Goal: Check status: Check status

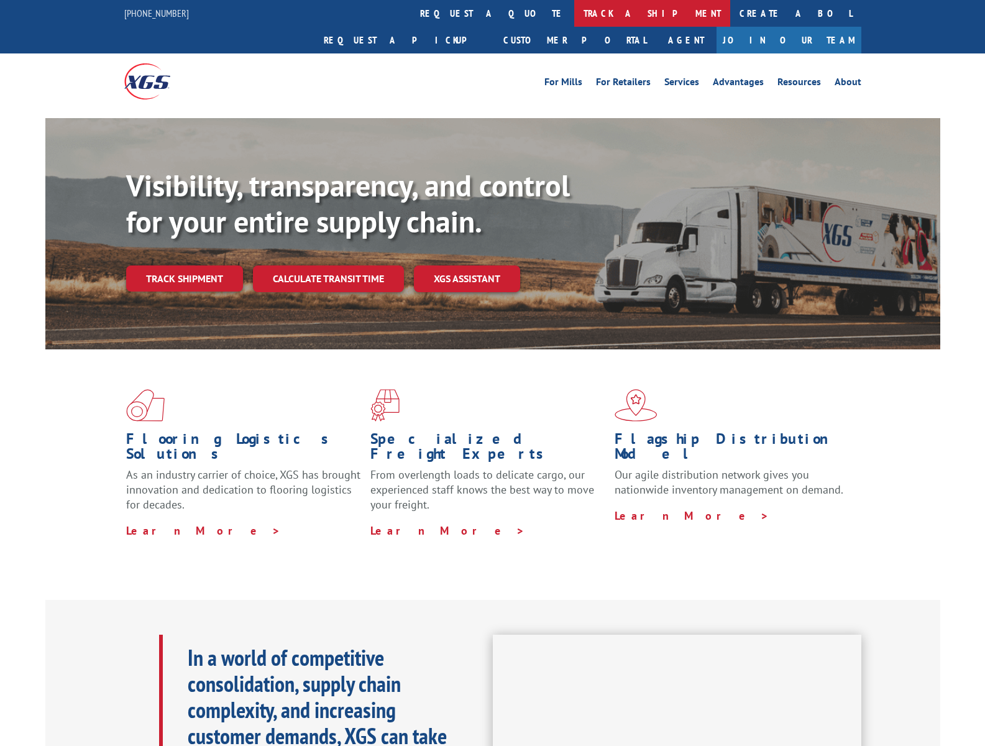
click at [574, 12] on link "track a shipment" at bounding box center [652, 13] width 156 height 27
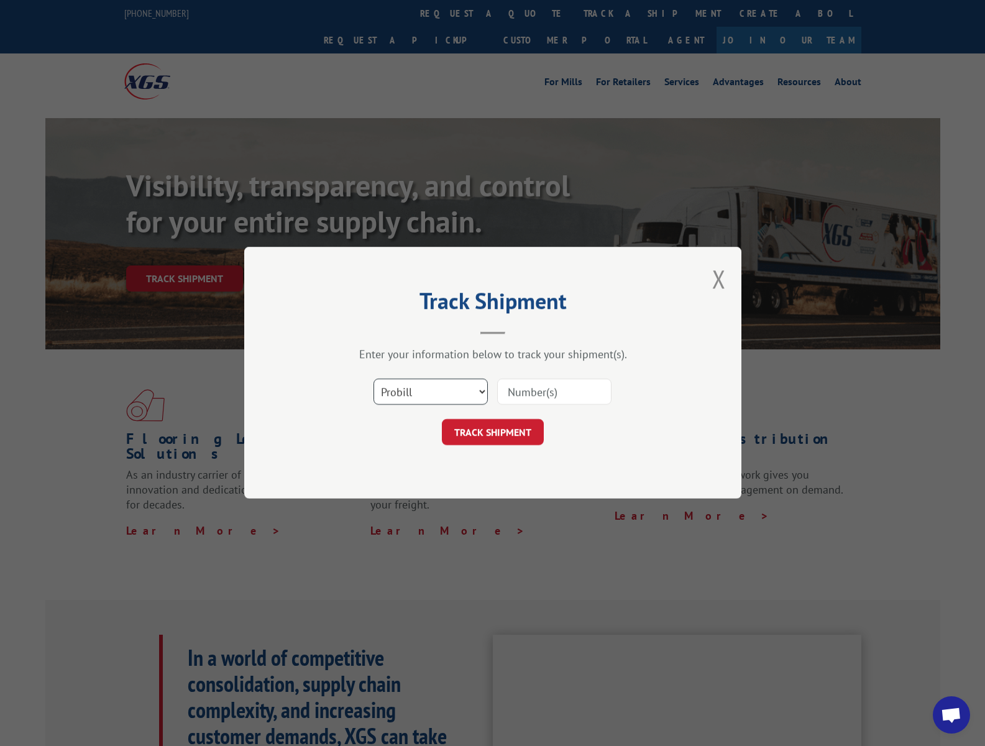
scroll to position [6180, 0]
click at [427, 390] on select "Select category... Probill BOL PO" at bounding box center [430, 392] width 114 height 26
select select "bol"
click at [373, 379] on select "Select category... Probill BOL PO" at bounding box center [430, 392] width 114 height 26
click at [541, 391] on input at bounding box center [554, 392] width 114 height 26
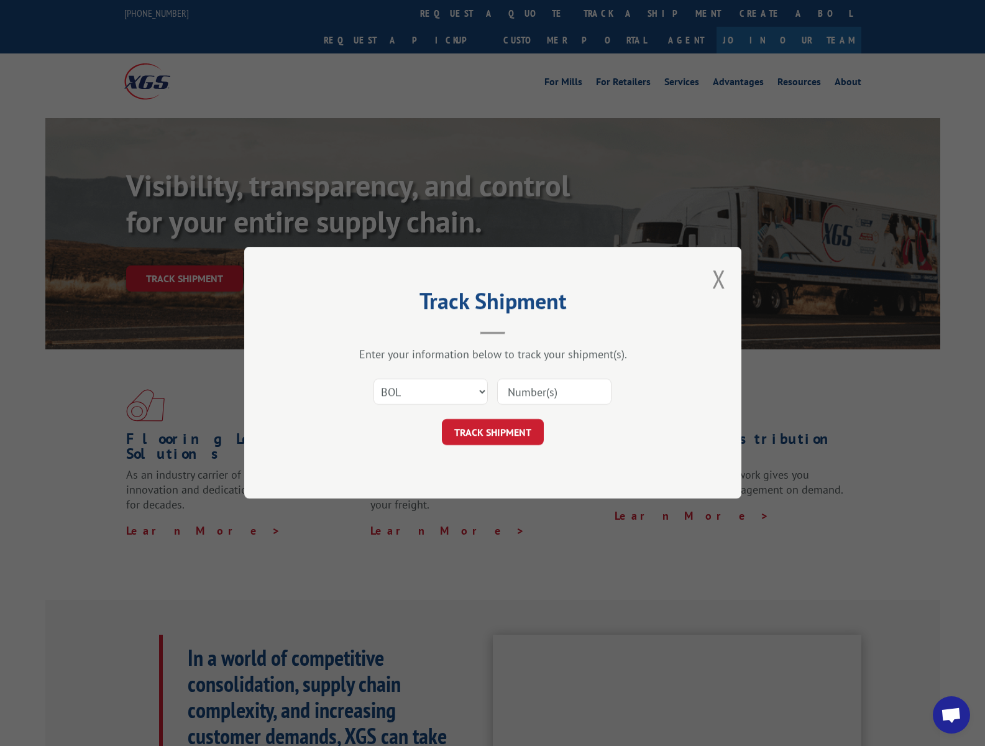
paste input "242021"
type input "242021"
click at [503, 437] on button "TRACK SHIPMENT" at bounding box center [493, 432] width 102 height 26
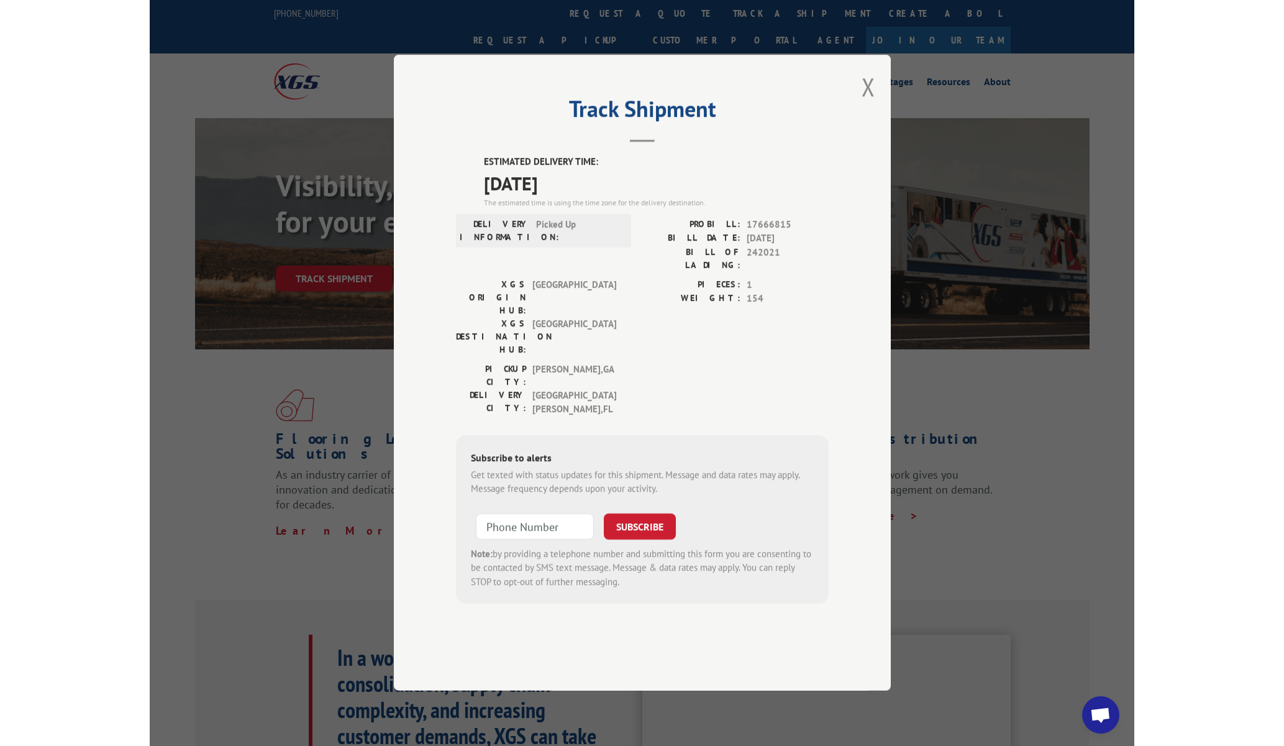
scroll to position [0, 0]
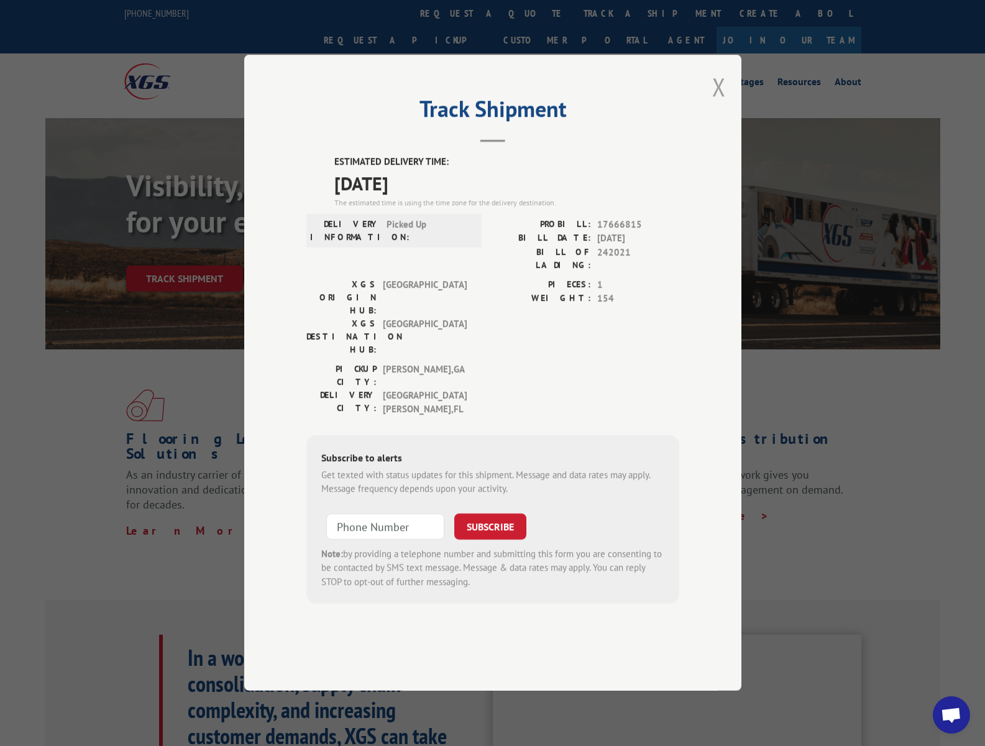
click at [716, 103] on button "Close modal" at bounding box center [719, 86] width 14 height 33
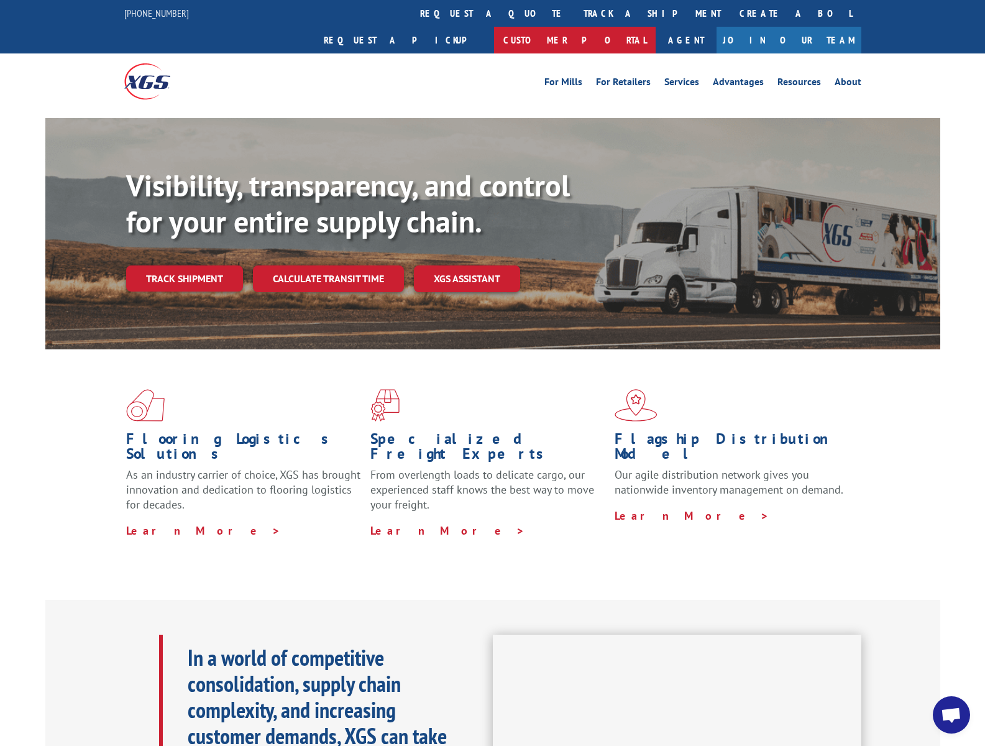
click at [655, 27] on link "Customer Portal" at bounding box center [575, 40] width 162 height 27
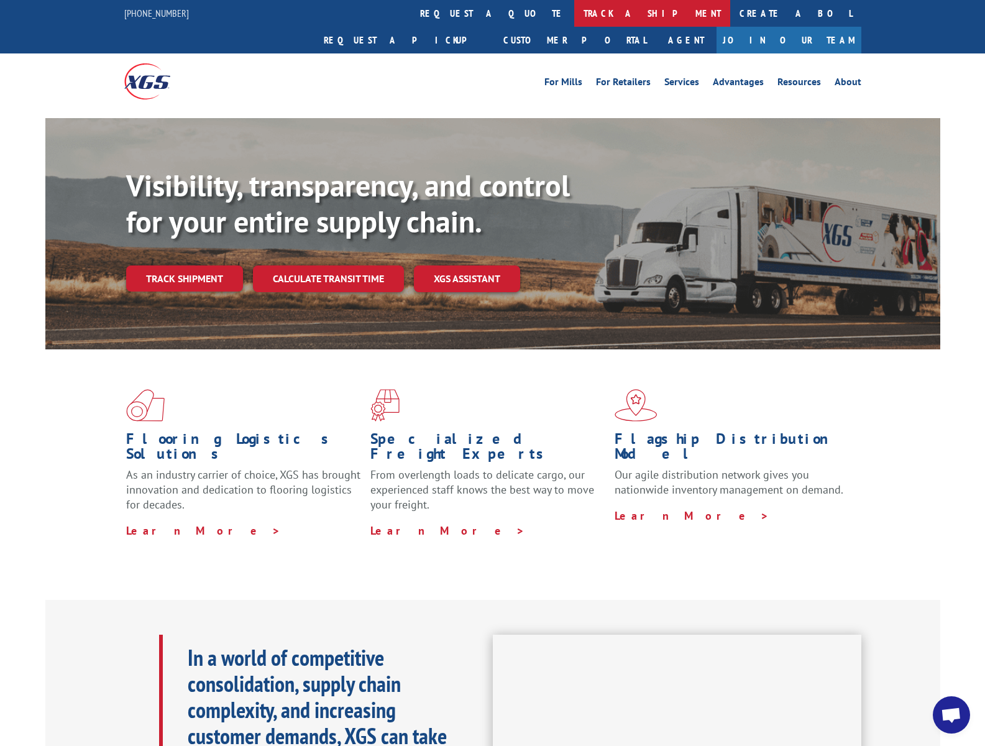
click at [574, 17] on link "track a shipment" at bounding box center [652, 13] width 156 height 27
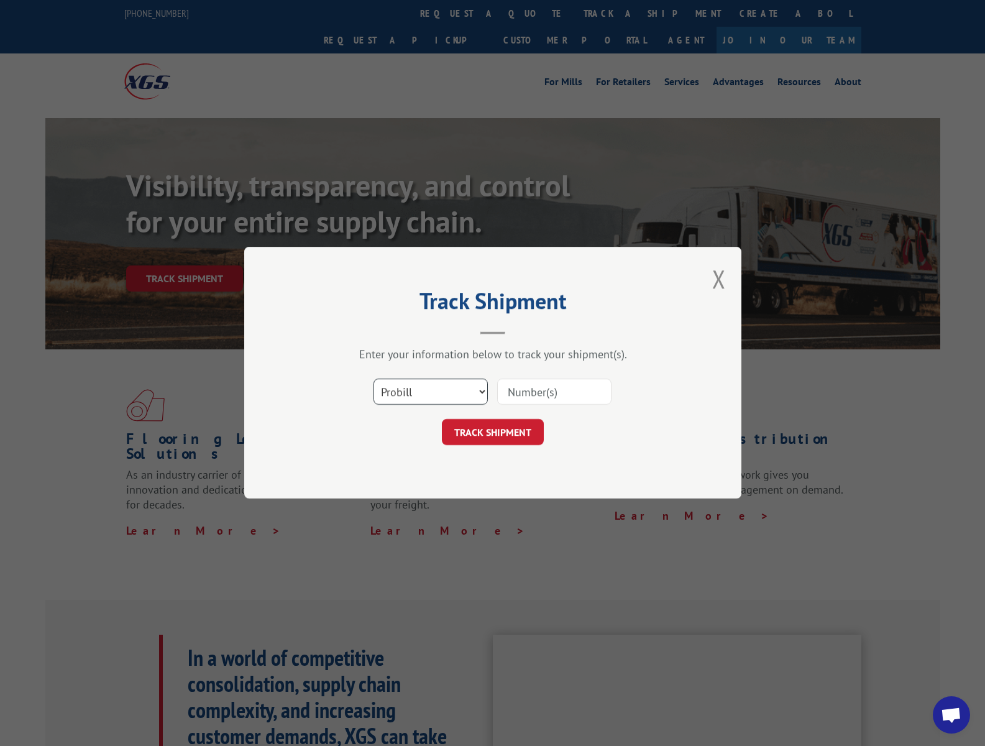
click at [444, 395] on select "Select category... Probill BOL PO" at bounding box center [430, 392] width 114 height 26
select select "bol"
click at [373, 379] on select "Select category... Probill BOL PO" at bounding box center [430, 392] width 114 height 26
click at [523, 394] on input at bounding box center [554, 392] width 114 height 26
paste input "242021"
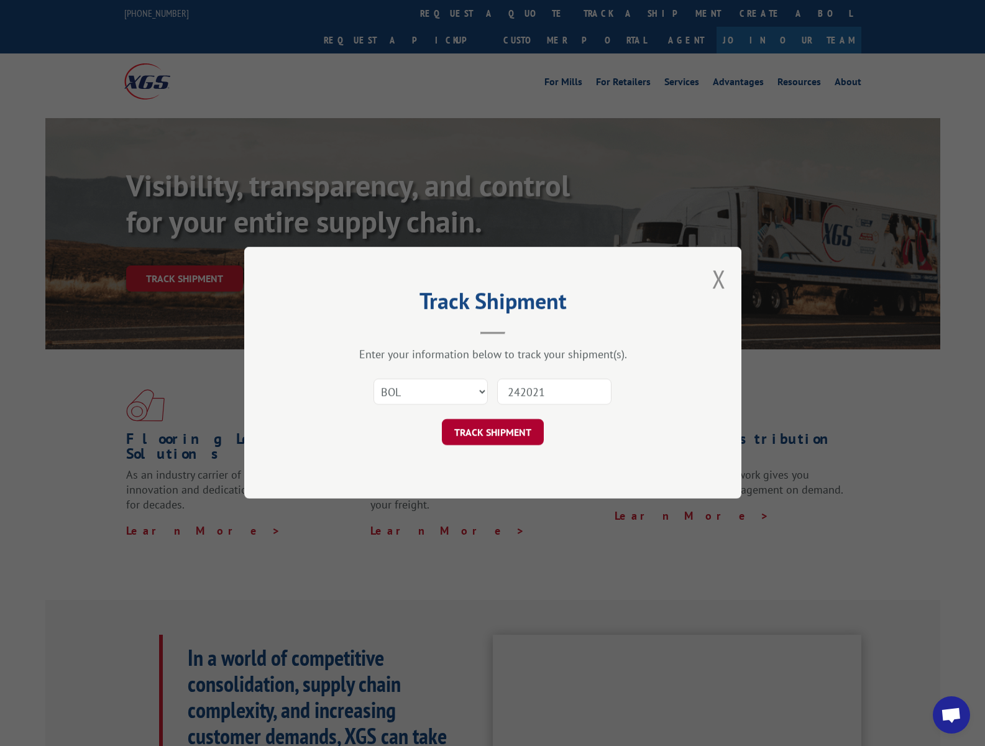
type input "242021"
click at [517, 440] on button "TRACK SHIPMENT" at bounding box center [493, 432] width 102 height 26
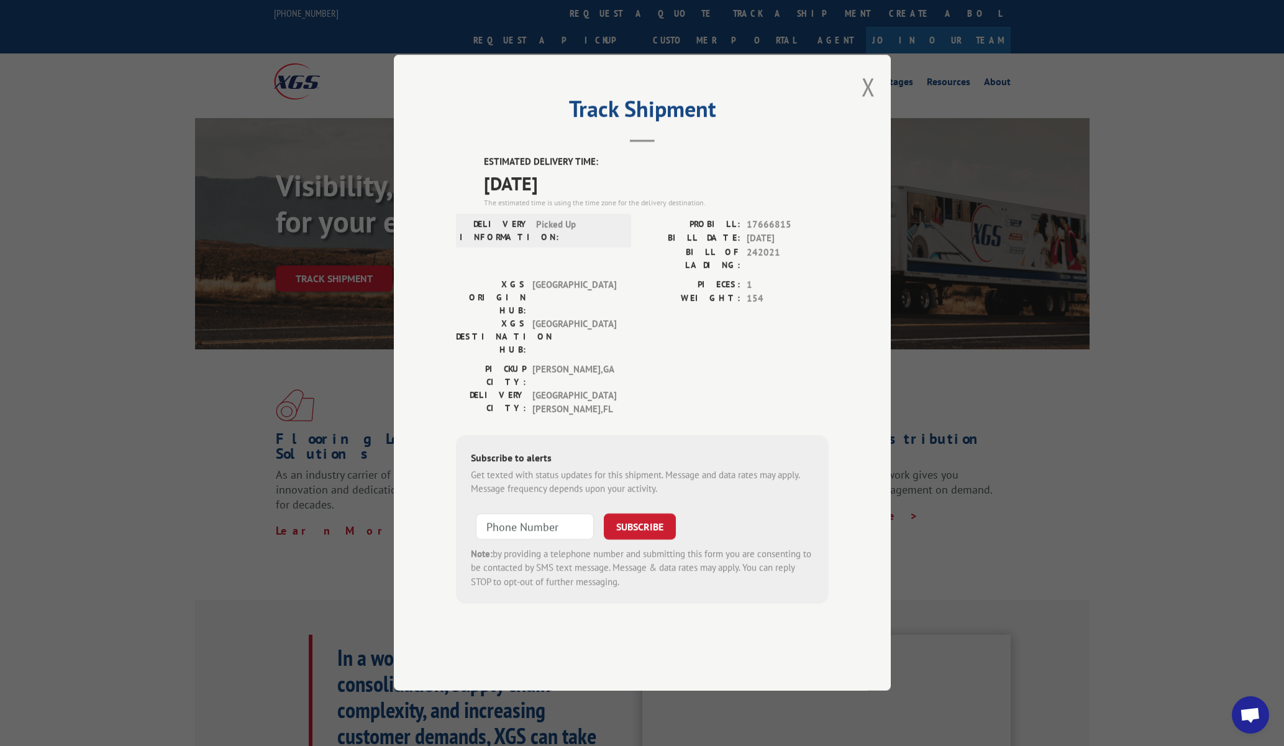
scroll to position [6180, 0]
click at [863, 117] on div "Track Shipment ESTIMATED DELIVERY TIME: [DATE] The estimated time is using the …" at bounding box center [642, 373] width 497 height 636
click at [868, 103] on button "Close modal" at bounding box center [869, 86] width 14 height 33
